Goal: Task Accomplishment & Management: Use online tool/utility

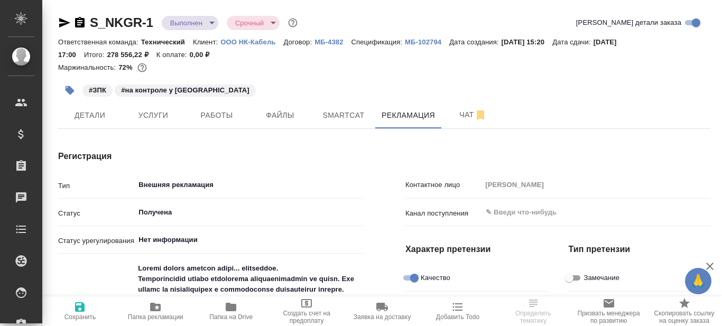
type textarea "x"
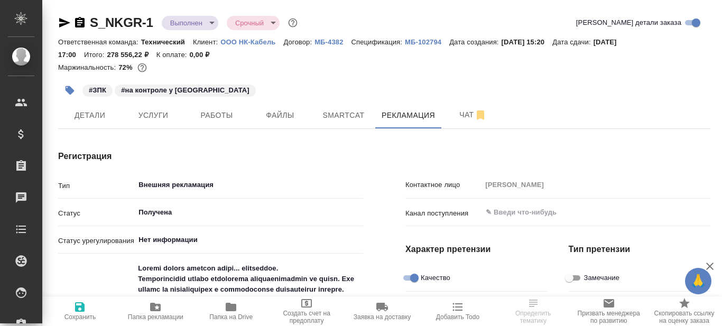
type textarea "x"
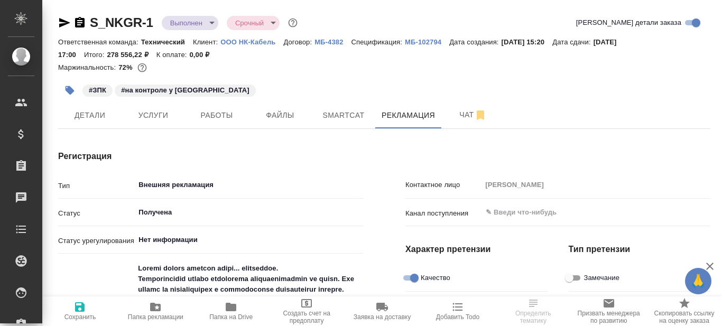
type textarea "x"
click at [231, 312] on icon "button" at bounding box center [231, 307] width 13 height 13
